Goal: Transaction & Acquisition: Purchase product/service

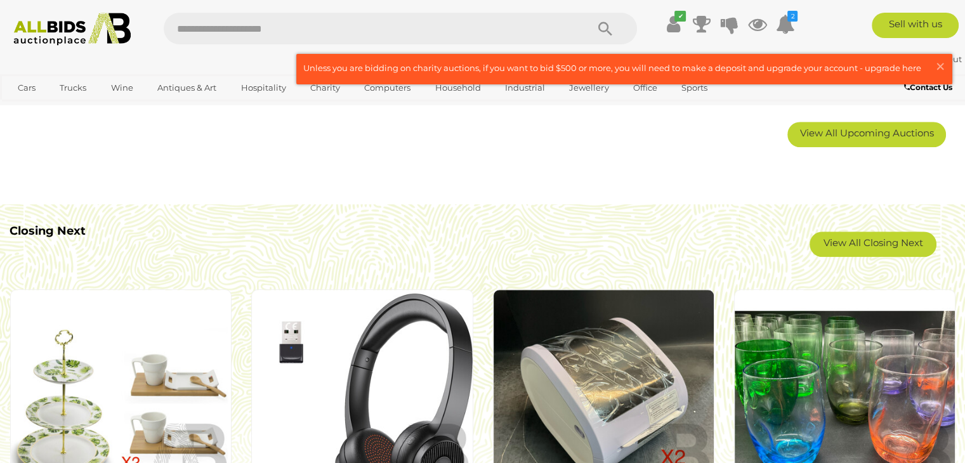
scroll to position [1050, 0]
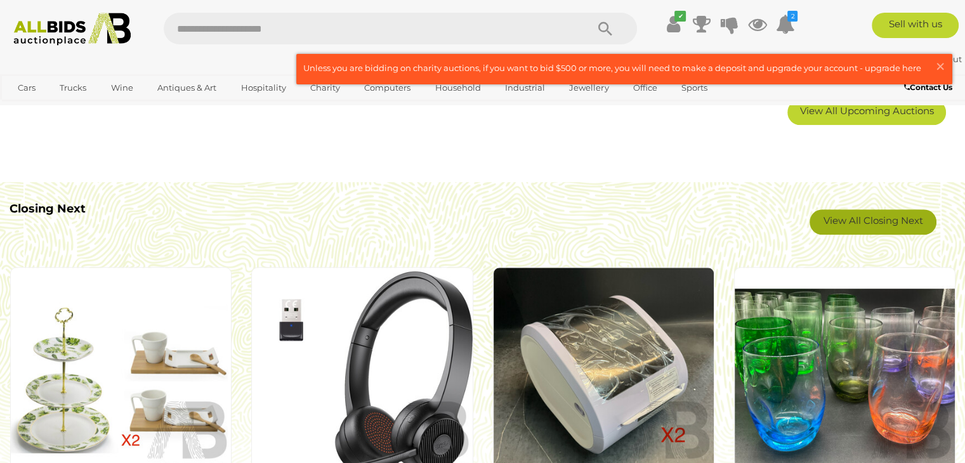
click at [870, 218] on link "View All Closing Next" at bounding box center [873, 221] width 127 height 25
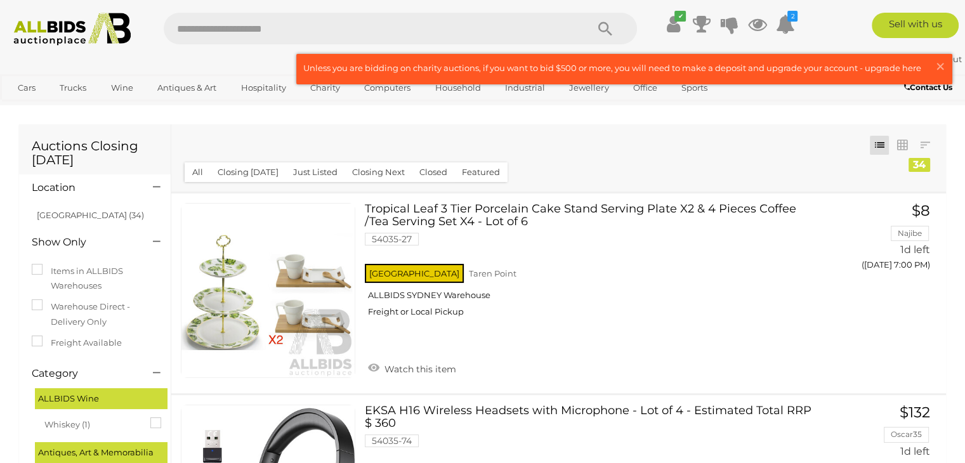
click at [67, 28] on img at bounding box center [72, 29] width 131 height 33
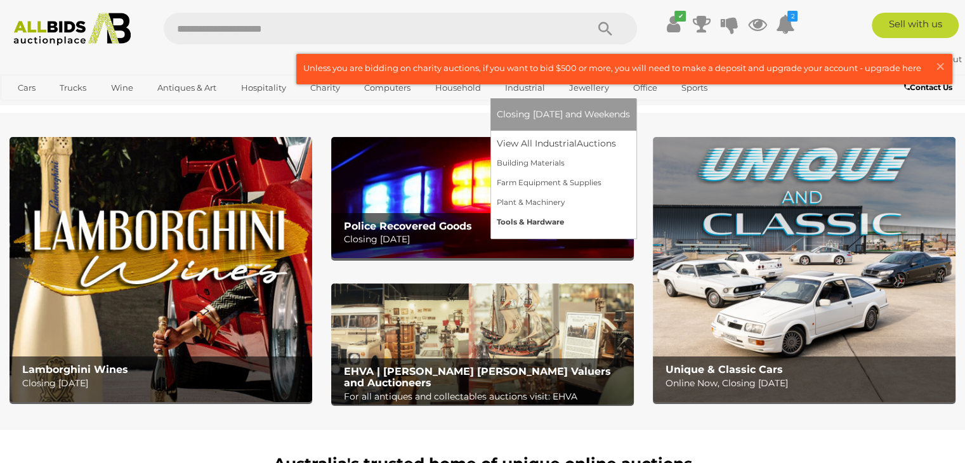
click at [525, 219] on link "Tools & Hardware" at bounding box center [563, 223] width 133 height 20
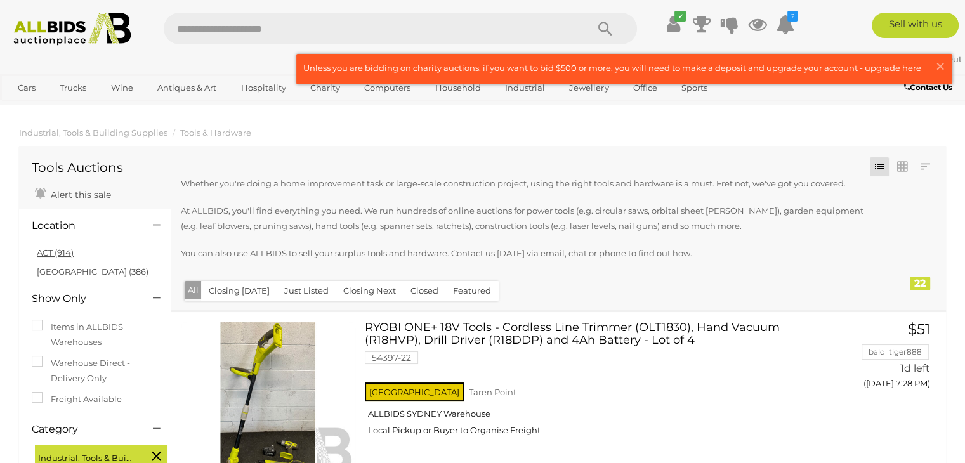
click at [53, 252] on link "ACT (914)" at bounding box center [55, 252] width 37 height 10
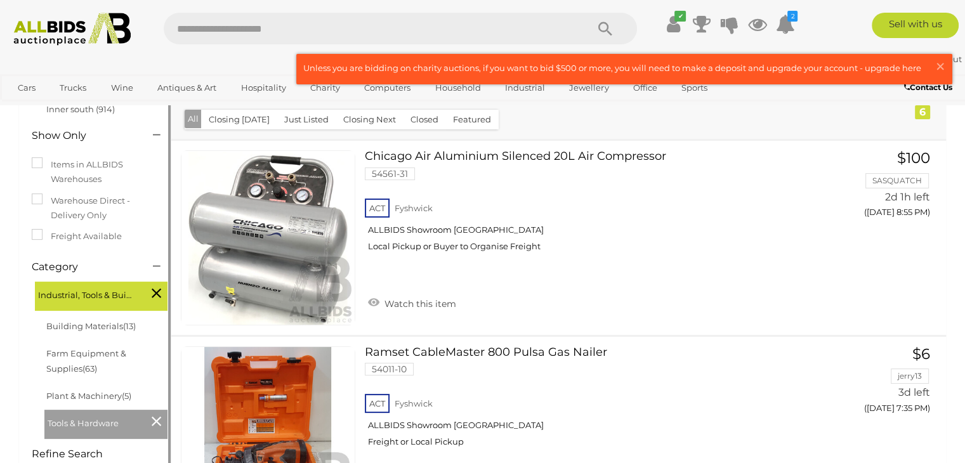
scroll to position [176, 0]
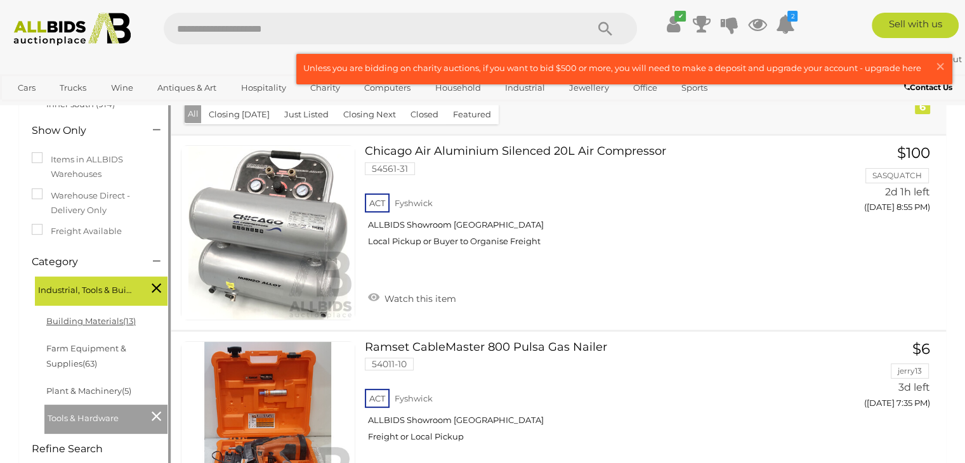
click at [102, 321] on link "Building Materials (13)" at bounding box center [90, 321] width 89 height 10
